Goal: Transaction & Acquisition: Purchase product/service

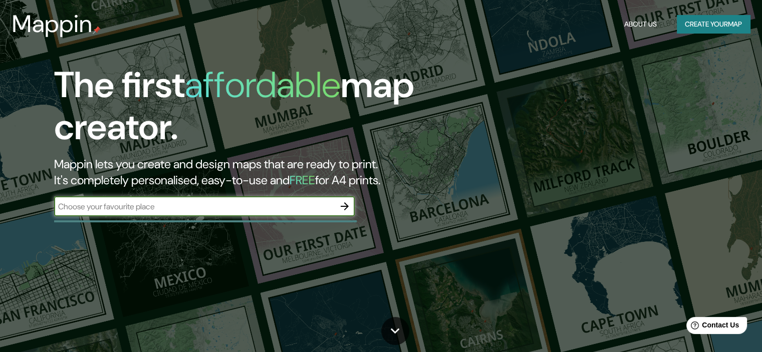
click at [184, 210] on input "text" at bounding box center [194, 207] width 281 height 12
type input "lirio blanco 5571, [PERSON_NAME]"
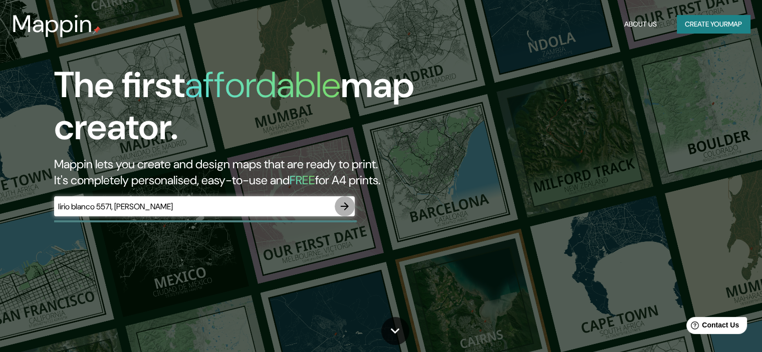
click at [342, 207] on icon "button" at bounding box center [345, 206] width 12 height 12
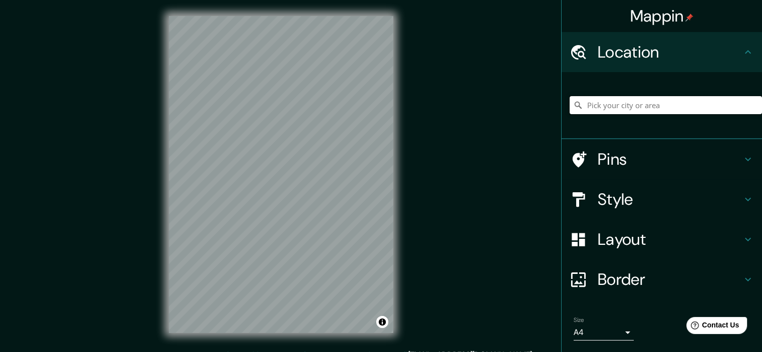
click at [607, 112] on input "Pick your city or area" at bounding box center [666, 105] width 192 height 18
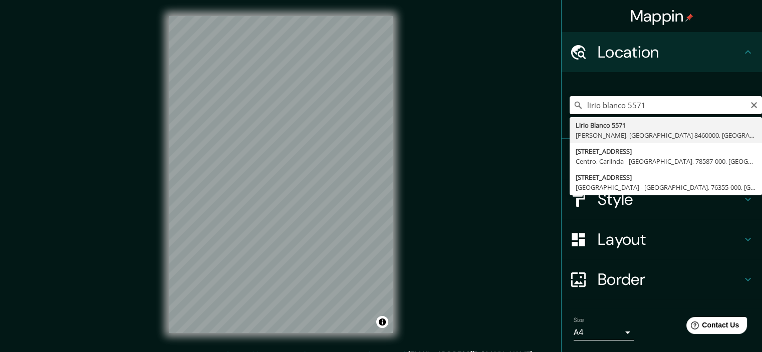
type input "[STREET_ADDRESS][PERSON_NAME]"
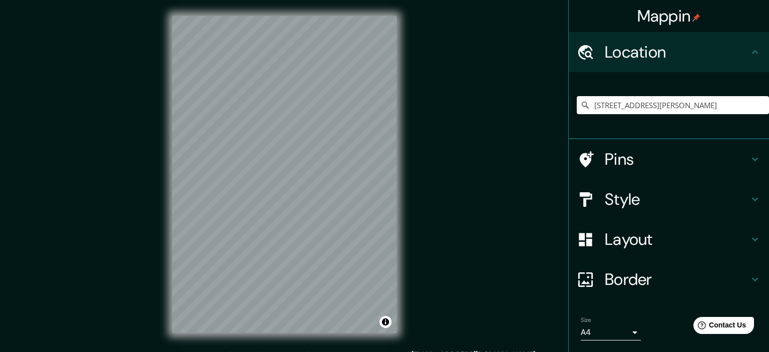
click at [612, 332] on body "Mappin Location [STREET_ADDRESS] Pins Style Layout Border Choose a border. Hint…" at bounding box center [384, 176] width 769 height 352
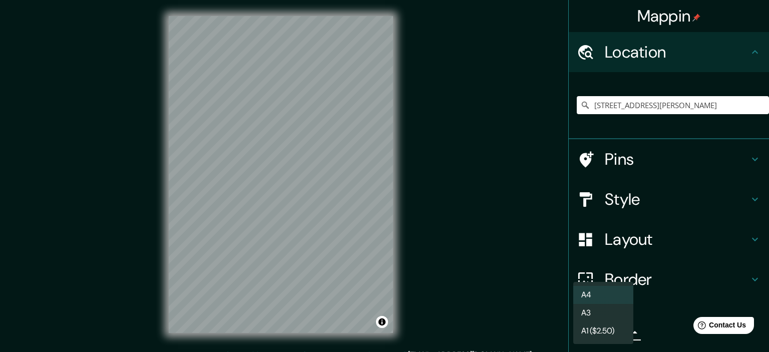
click at [615, 319] on li "A3" at bounding box center [604, 313] width 60 height 18
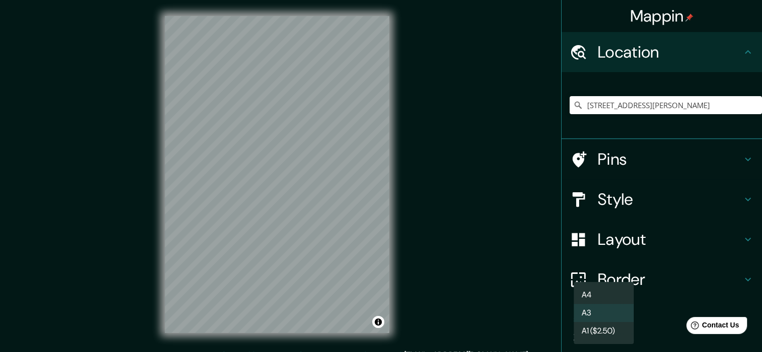
click at [619, 336] on body "Mappin Location [STREET_ADDRESS] Pins Style Layout Border Choose a border. Hint…" at bounding box center [381, 176] width 762 height 352
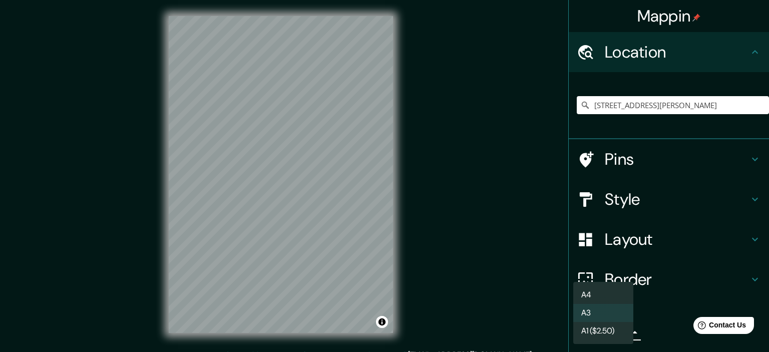
click at [609, 296] on li "A4" at bounding box center [604, 295] width 60 height 18
click at [621, 331] on body "Mappin Location [STREET_ADDRESS] Pins Style Layout Border Choose a border. Hint…" at bounding box center [384, 176] width 769 height 352
click at [618, 310] on li "A3" at bounding box center [604, 313] width 60 height 18
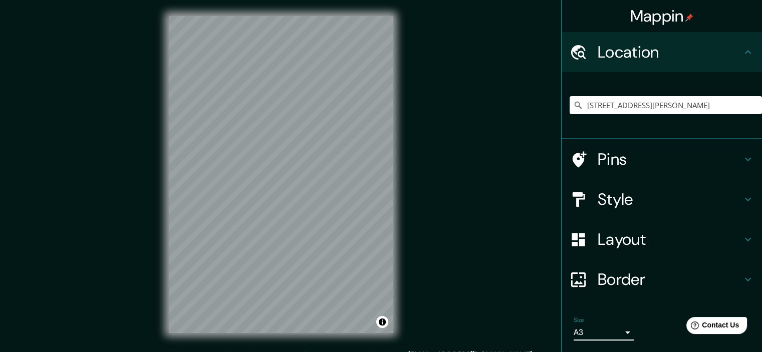
click at [635, 283] on h4 "Border" at bounding box center [670, 279] width 144 height 20
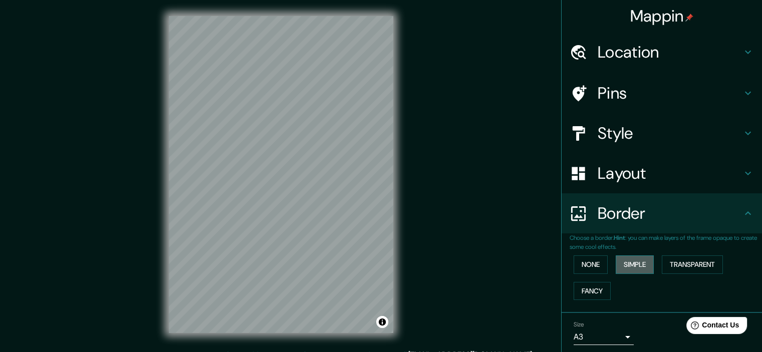
click at [623, 270] on button "Simple" at bounding box center [635, 264] width 38 height 19
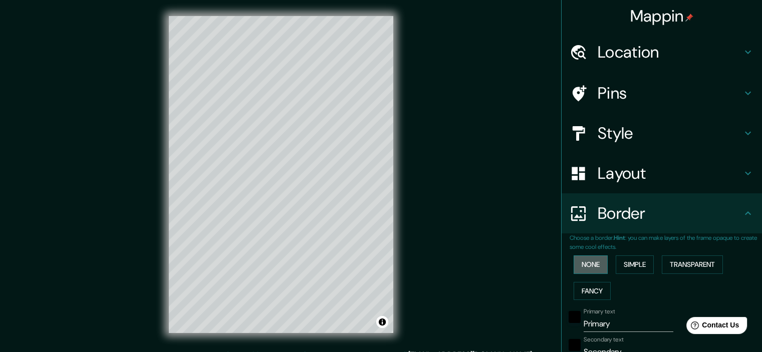
click at [589, 264] on button "None" at bounding box center [591, 264] width 34 height 19
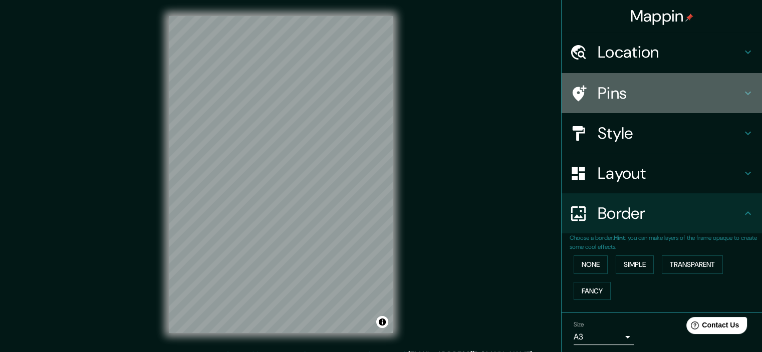
click at [631, 100] on h4 "Pins" at bounding box center [670, 93] width 144 height 20
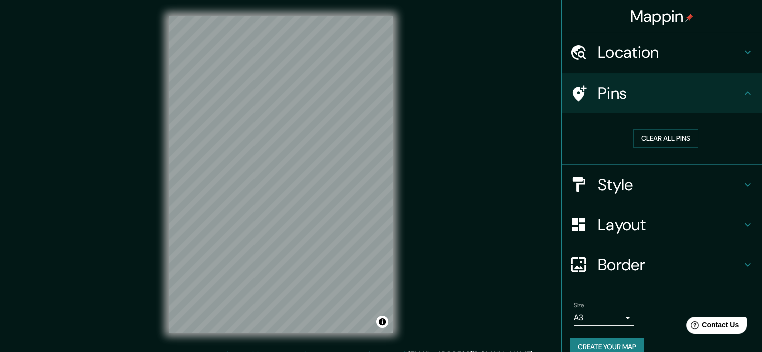
click at [622, 186] on h4 "Style" at bounding box center [670, 185] width 144 height 20
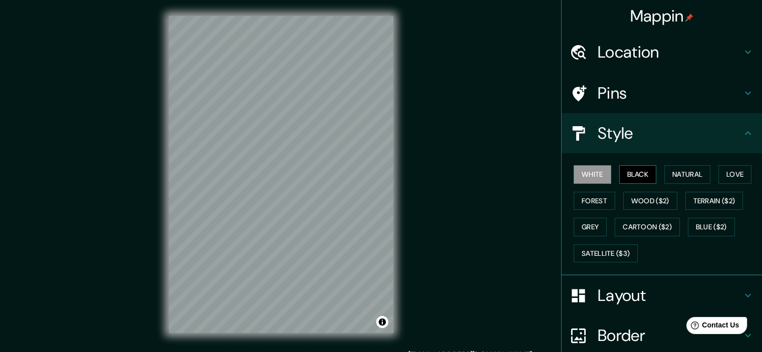
click at [629, 177] on button "Black" at bounding box center [638, 174] width 38 height 19
click at [585, 173] on button "White" at bounding box center [593, 174] width 38 height 19
click at [698, 172] on button "Natural" at bounding box center [687, 174] width 46 height 19
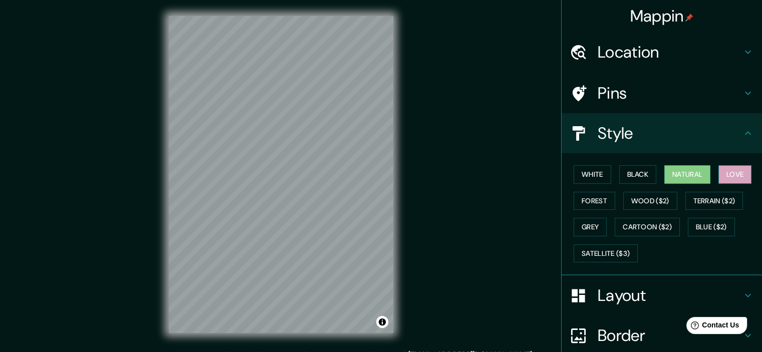
click at [733, 171] on button "Love" at bounding box center [734, 174] width 33 height 19
click at [583, 199] on button "Forest" at bounding box center [595, 201] width 42 height 19
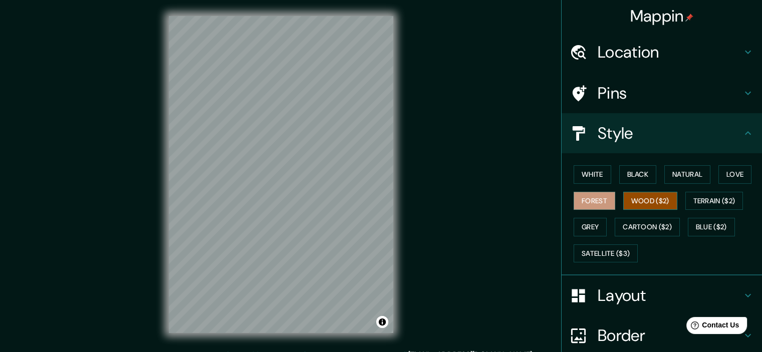
click at [654, 198] on button "Wood ($2)" at bounding box center [650, 201] width 54 height 19
click at [704, 196] on button "Terrain ($2)" at bounding box center [714, 201] width 58 height 19
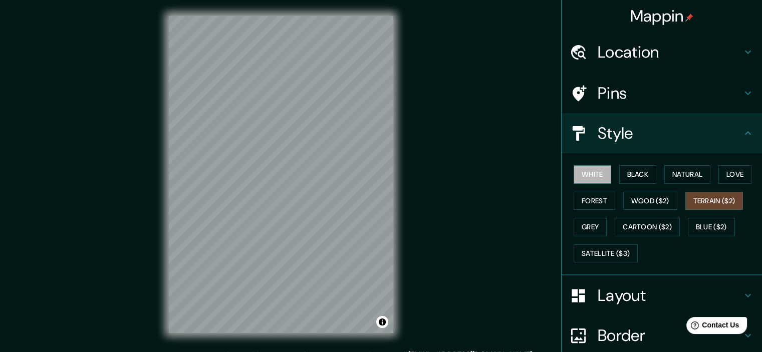
click at [589, 178] on button "White" at bounding box center [593, 174] width 38 height 19
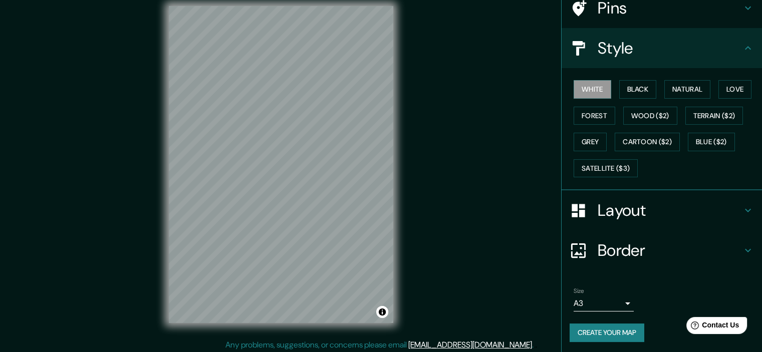
scroll to position [13, 0]
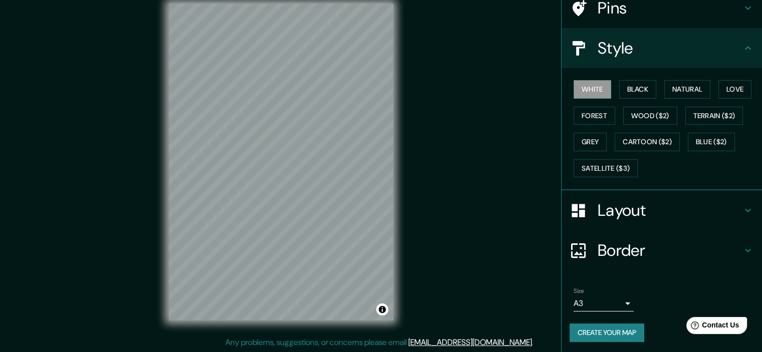
click at [631, 255] on h4 "Border" at bounding box center [670, 250] width 144 height 20
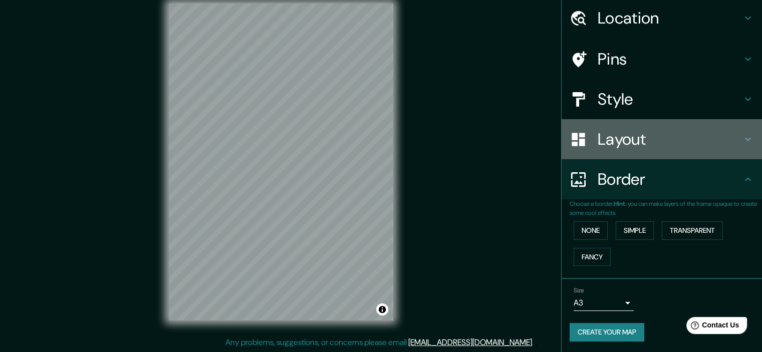
click at [664, 146] on h4 "Layout" at bounding box center [670, 139] width 144 height 20
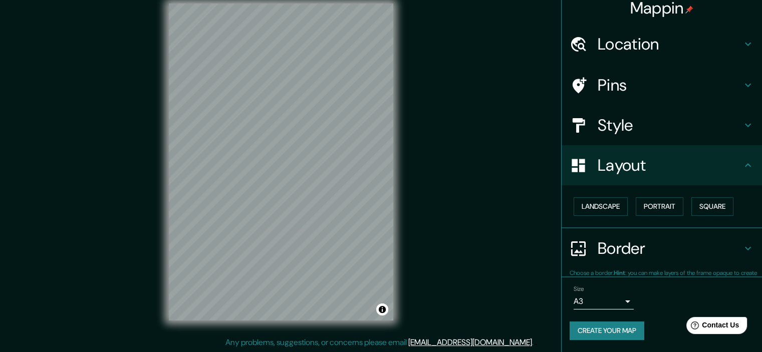
scroll to position [7, 0]
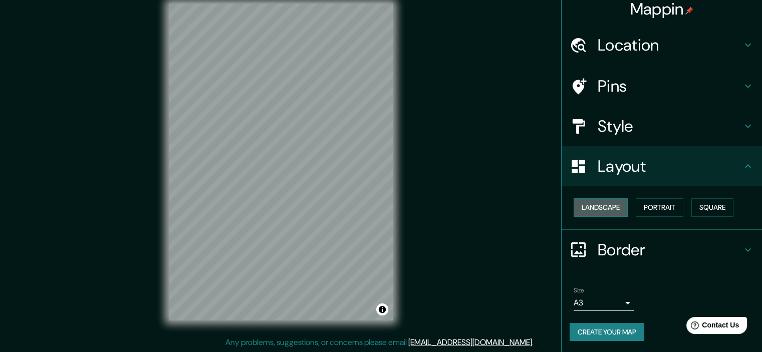
click at [594, 213] on button "Landscape" at bounding box center [601, 207] width 54 height 19
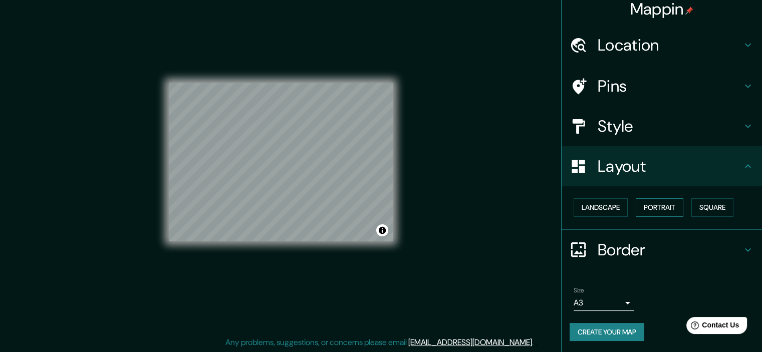
click at [644, 210] on button "Portrait" at bounding box center [660, 207] width 48 height 19
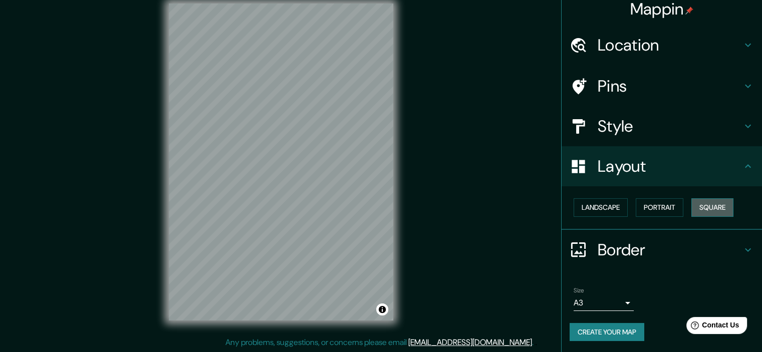
click at [703, 210] on button "Square" at bounding box center [712, 207] width 42 height 19
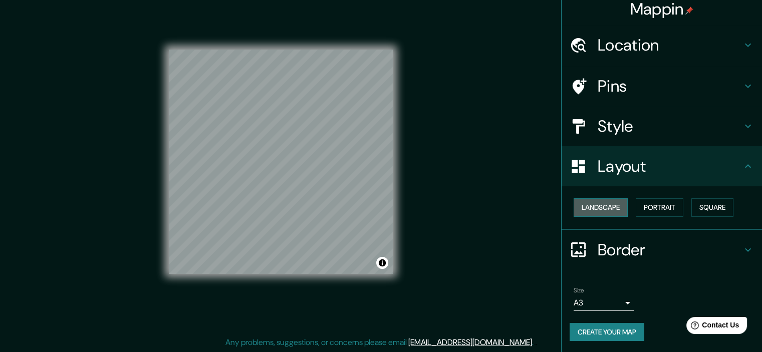
click at [605, 210] on button "Landscape" at bounding box center [601, 207] width 54 height 19
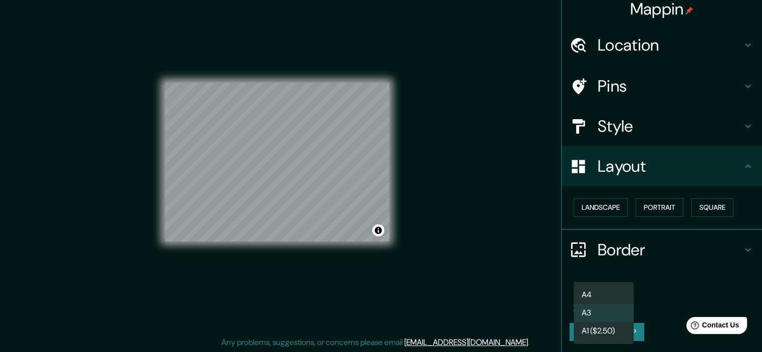
click at [610, 296] on body "Mappin Location [STREET_ADDRESS] Pins Style Layout Landscape Portrait Square Bo…" at bounding box center [381, 163] width 762 height 352
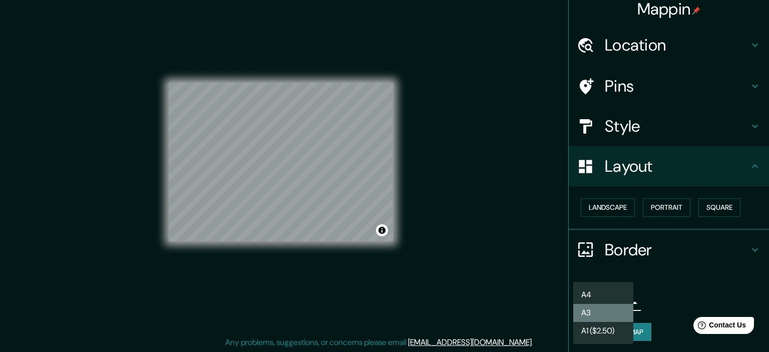
click at [604, 320] on li "A3" at bounding box center [604, 313] width 60 height 18
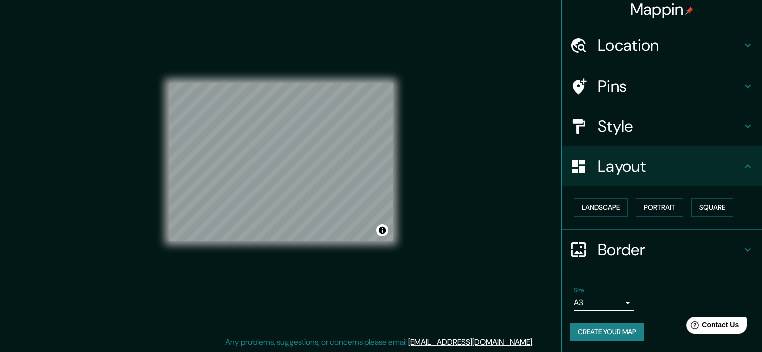
click at [606, 306] on body "Mappin Location [STREET_ADDRESS] Pins Style Layout Landscape Portrait Square Bo…" at bounding box center [381, 163] width 762 height 352
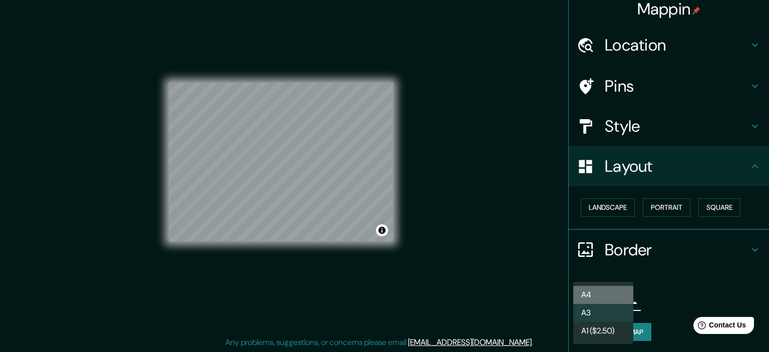
click at [611, 286] on li "A4" at bounding box center [604, 295] width 60 height 18
type input "single"
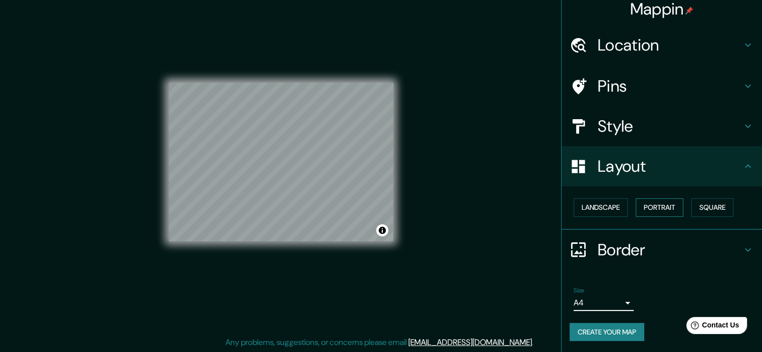
click at [647, 208] on button "Portrait" at bounding box center [660, 207] width 48 height 19
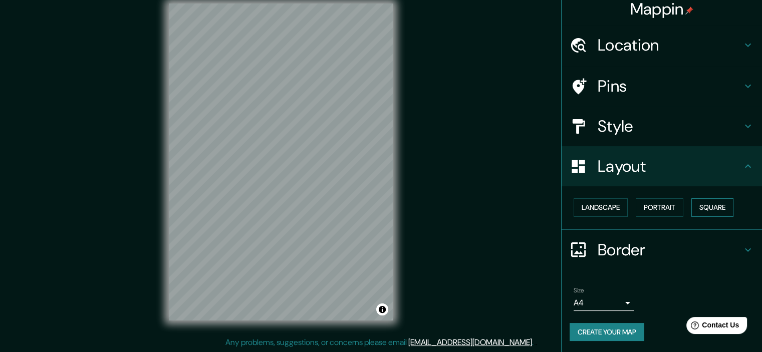
click at [710, 208] on button "Square" at bounding box center [712, 207] width 42 height 19
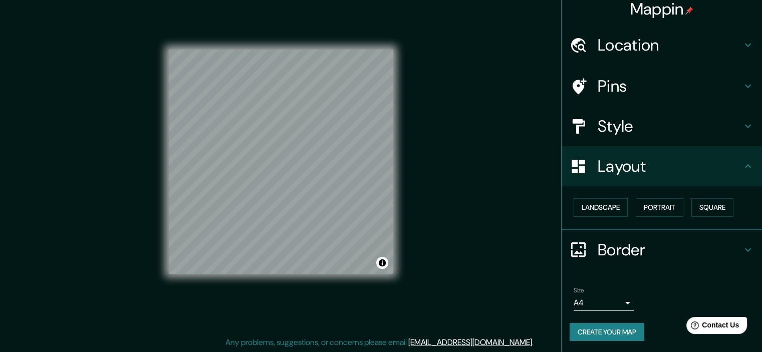
click at [646, 128] on h4 "Style" at bounding box center [670, 126] width 144 height 20
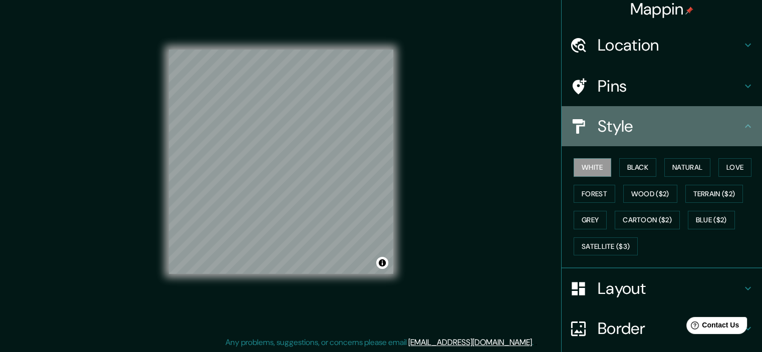
click at [646, 128] on h4 "Style" at bounding box center [670, 126] width 144 height 20
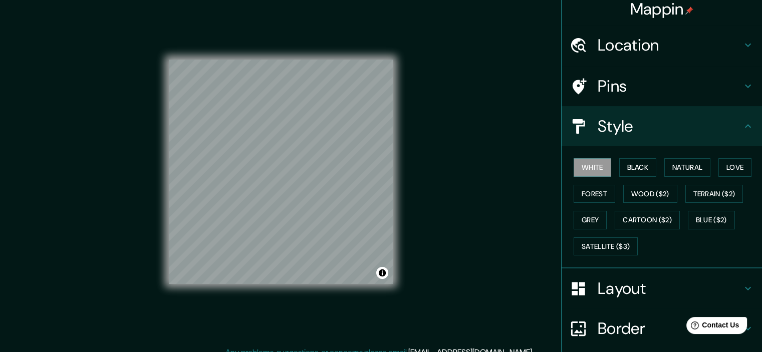
scroll to position [0, 0]
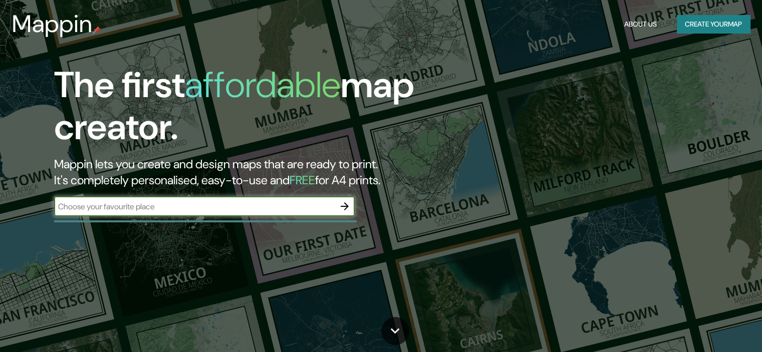
click at [285, 204] on input "text" at bounding box center [194, 207] width 281 height 12
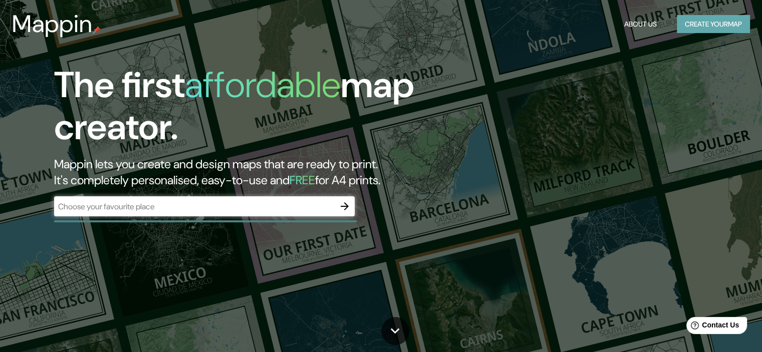
click at [702, 26] on button "Create your map" at bounding box center [713, 24] width 73 height 19
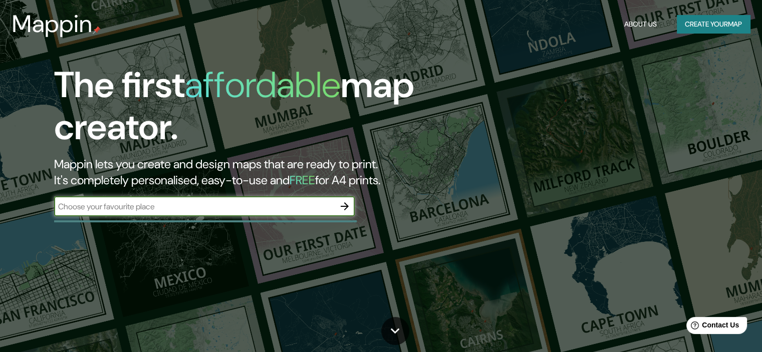
click at [222, 204] on input "text" at bounding box center [194, 207] width 281 height 12
click at [306, 209] on input "text" at bounding box center [194, 207] width 281 height 12
type input "lirios blancos 5571"
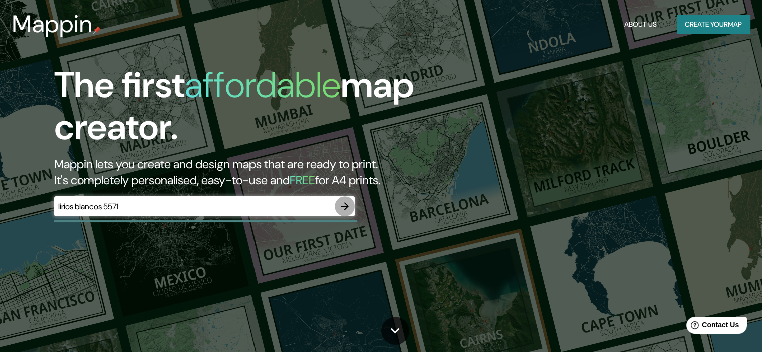
click at [346, 208] on icon "button" at bounding box center [345, 206] width 8 height 8
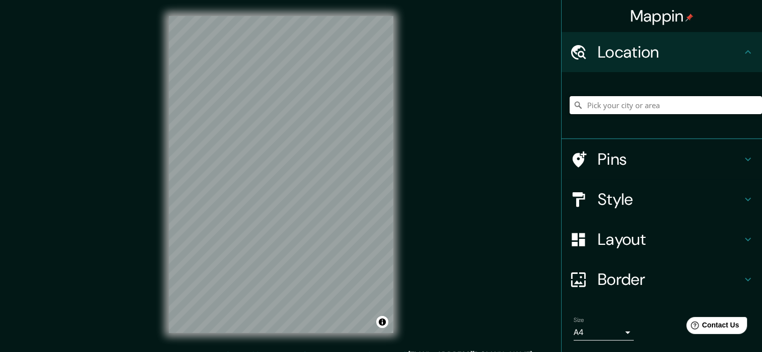
click at [671, 106] on input "Pick your city or area" at bounding box center [666, 105] width 192 height 18
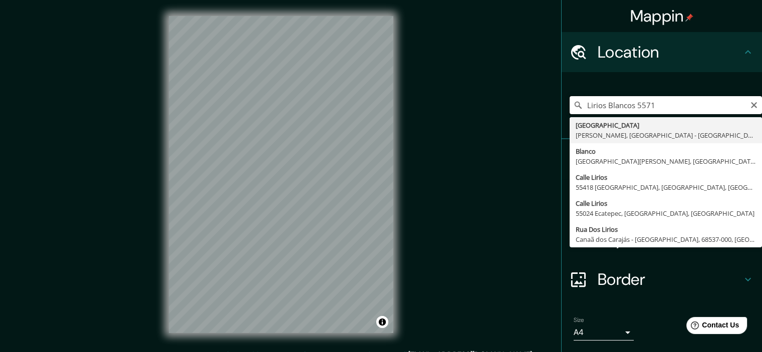
click at [599, 107] on input "Lirios Blancos 5571" at bounding box center [666, 105] width 192 height 18
click at [619, 104] on input "Lirio Blancos 5571" at bounding box center [666, 105] width 192 height 18
click at [621, 105] on input "Lirio Blancos 5571" at bounding box center [666, 105] width 192 height 18
click at [625, 106] on input "Lirio Blancos 5571" at bounding box center [666, 105] width 192 height 18
type input "[STREET_ADDRESS][PERSON_NAME]"
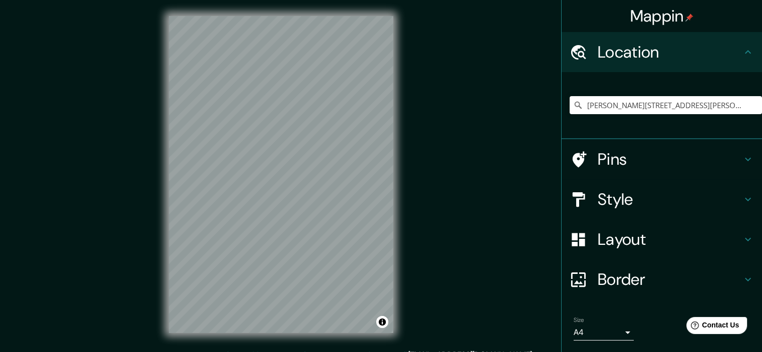
click at [639, 244] on h4 "Layout" at bounding box center [670, 239] width 144 height 20
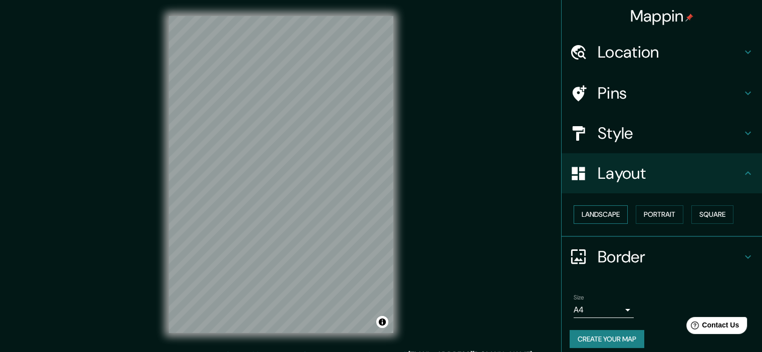
click at [596, 213] on button "Landscape" at bounding box center [601, 214] width 54 height 19
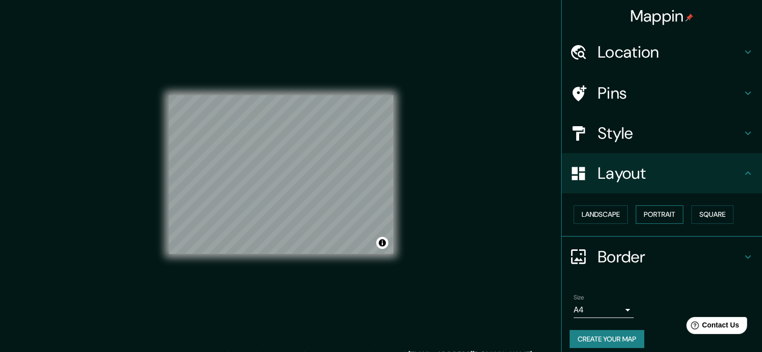
click at [657, 217] on button "Portrait" at bounding box center [660, 214] width 48 height 19
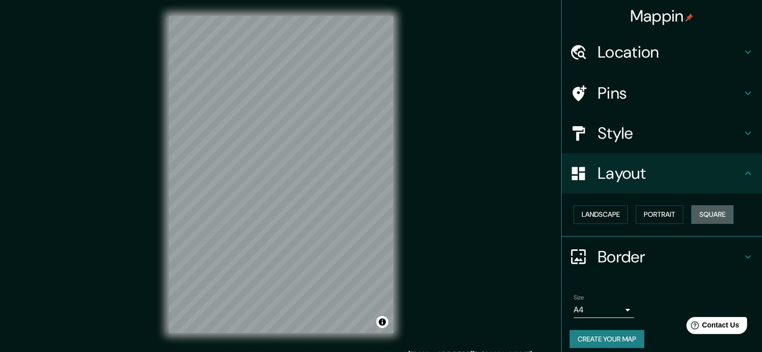
click at [697, 217] on button "Square" at bounding box center [712, 214] width 42 height 19
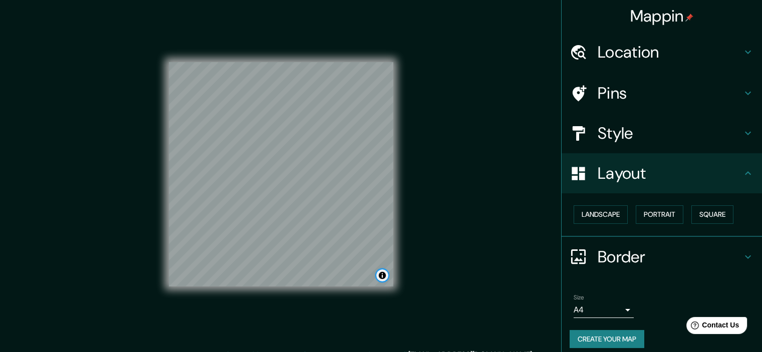
click at [383, 279] on button "Toggle attribution" at bounding box center [382, 275] width 12 height 12
click at [353, 278] on link "Improve this map" at bounding box center [349, 275] width 50 height 7
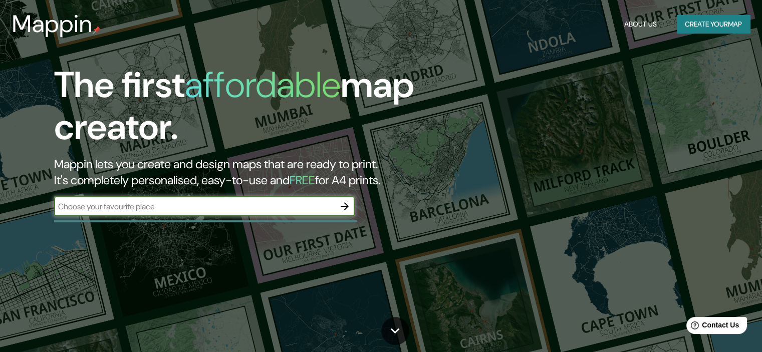
click at [223, 203] on input "text" at bounding box center [194, 207] width 281 height 12
type input "lirio blanco 5571"
click at [348, 206] on icon "button" at bounding box center [345, 206] width 12 height 12
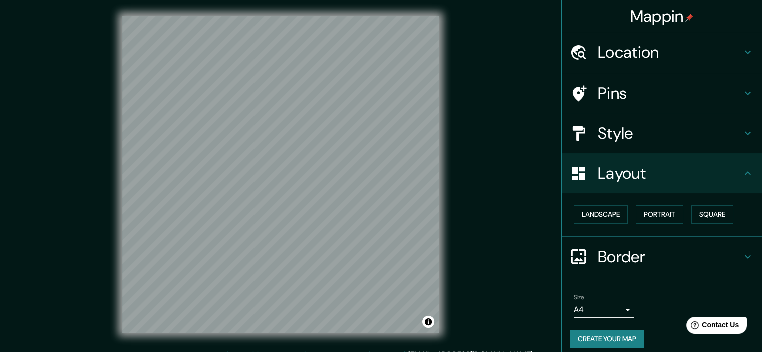
click at [658, 59] on h4 "Location" at bounding box center [670, 52] width 144 height 20
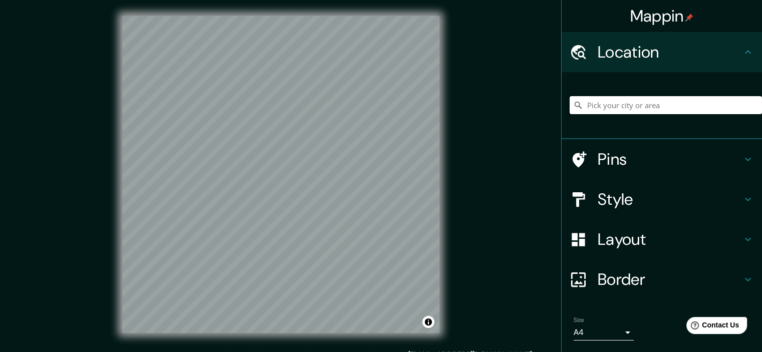
click at [645, 103] on input "Pick your city or area" at bounding box center [666, 105] width 192 height 18
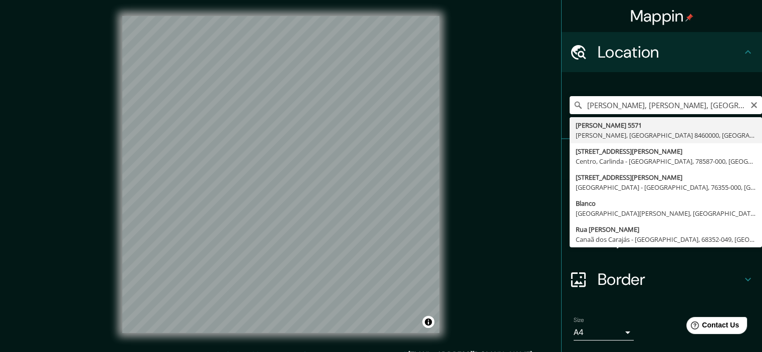
type input "[STREET_ADDRESS][PERSON_NAME]"
